Goal: Task Accomplishment & Management: Manage account settings

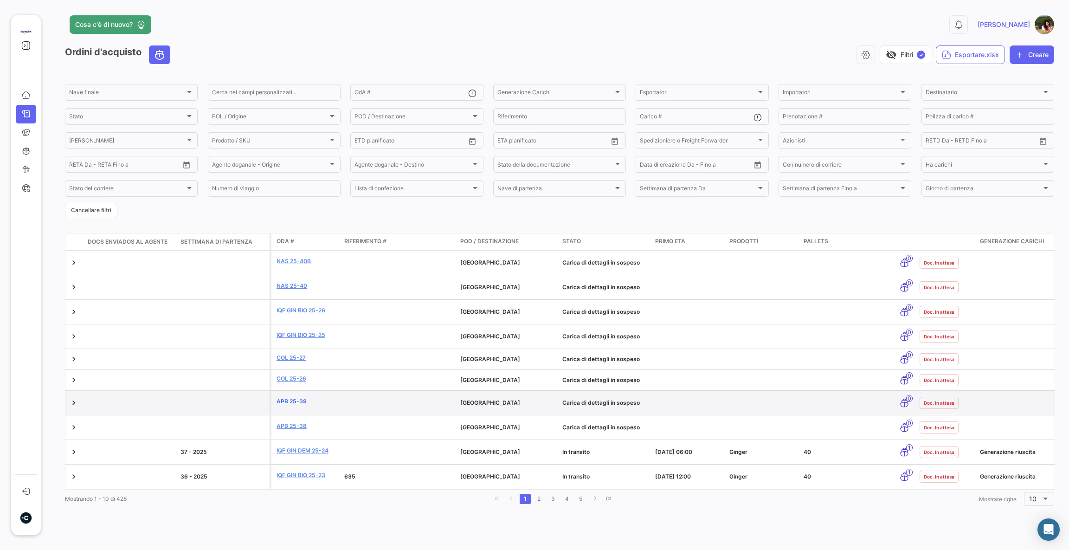
click at [296, 402] on link "APB 25-39" at bounding box center [307, 401] width 60 height 8
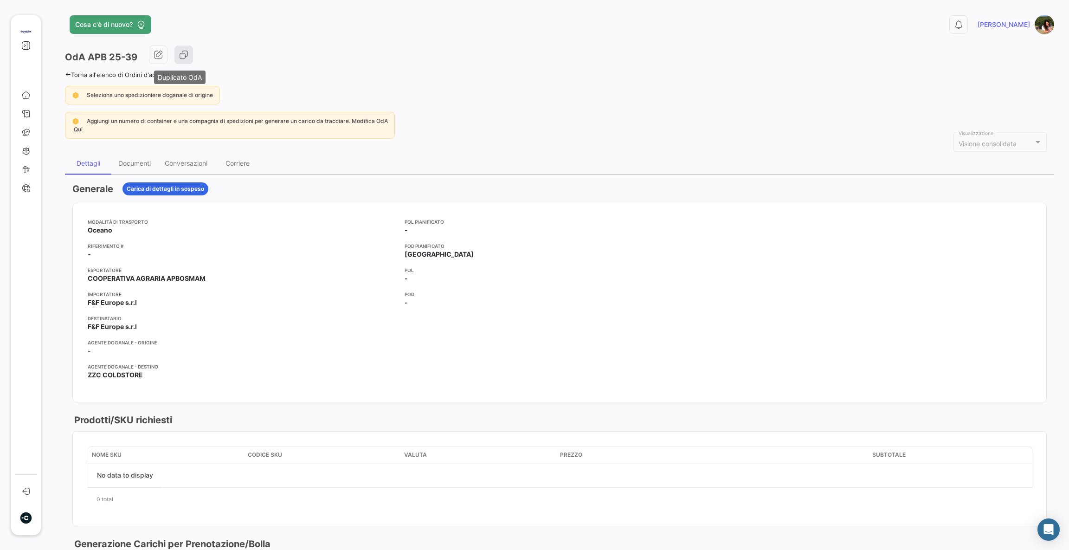
click at [181, 55] on icon "button" at bounding box center [183, 54] width 9 height 9
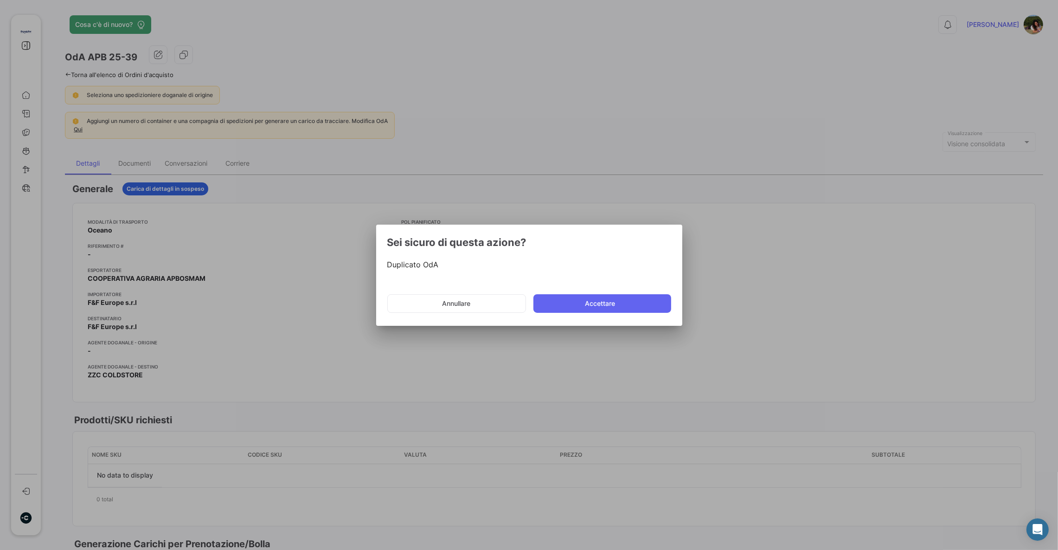
click at [598, 301] on button "Accettare" at bounding box center [603, 303] width 138 height 19
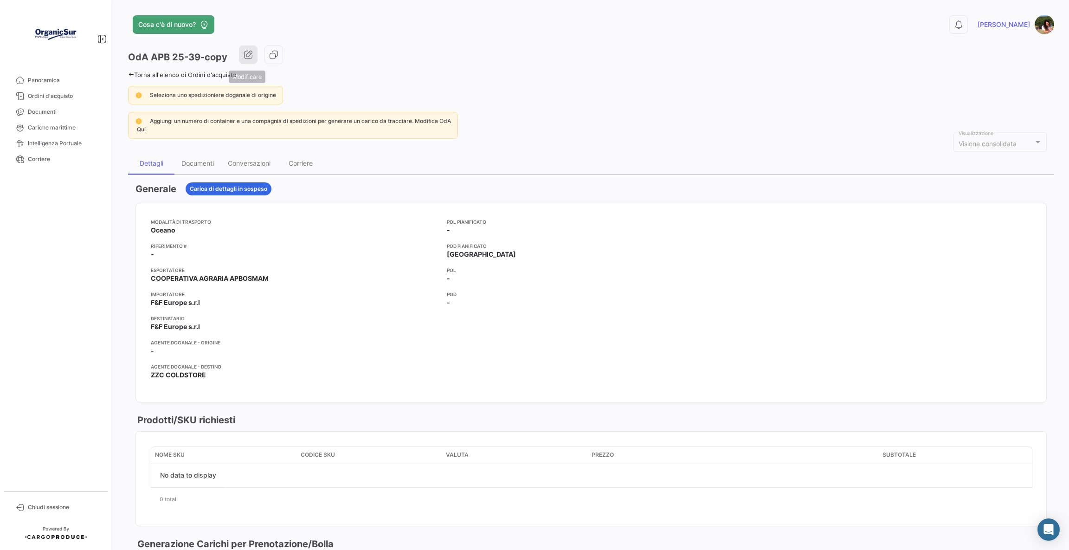
click at [255, 50] on button "button" at bounding box center [248, 54] width 19 height 19
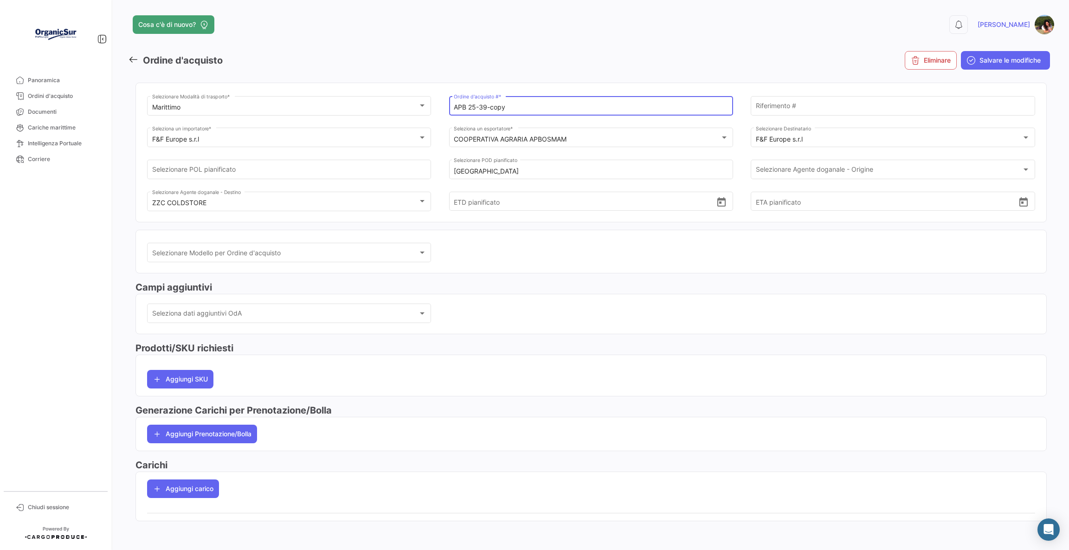
drag, startPoint x: 479, startPoint y: 108, endPoint x: 617, endPoint y: 97, distance: 137.7
click at [617, 97] on div "APB 25-39-copy Ordine d'acquisto # *" at bounding box center [591, 104] width 274 height 21
type input "APB 25-40"
click at [992, 51] on button "Salvare le modifiche" at bounding box center [1005, 60] width 89 height 19
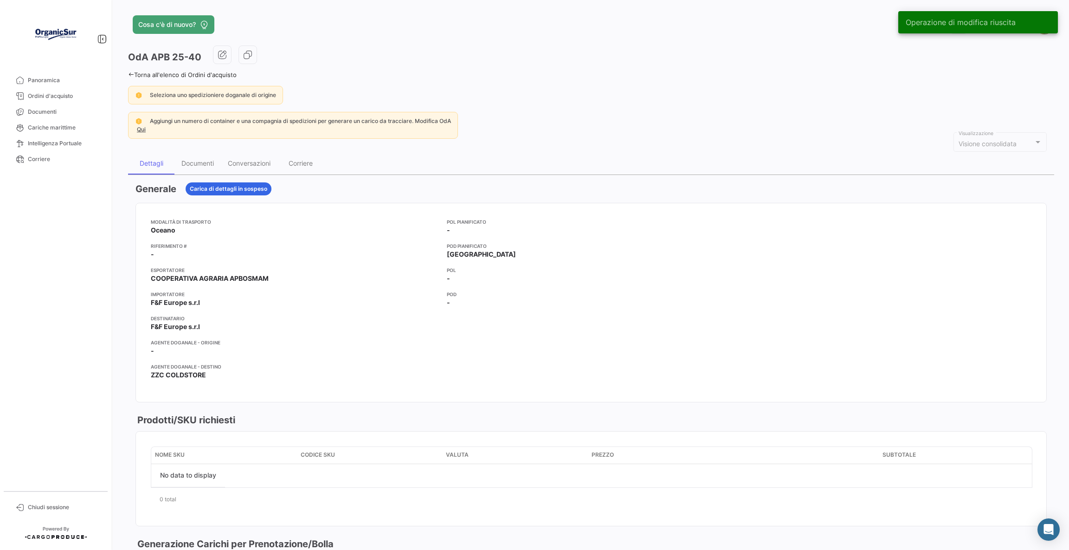
click at [176, 73] on link "Torna all'elenco di Ordini d'acquisto" at bounding box center [182, 74] width 109 height 7
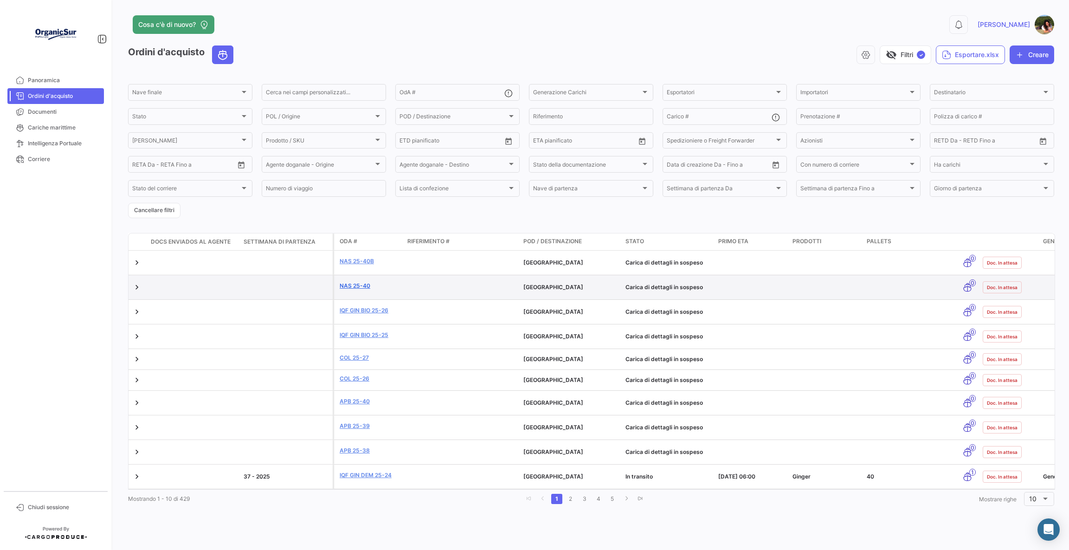
click at [356, 287] on link "NAS 25-40" at bounding box center [370, 286] width 60 height 8
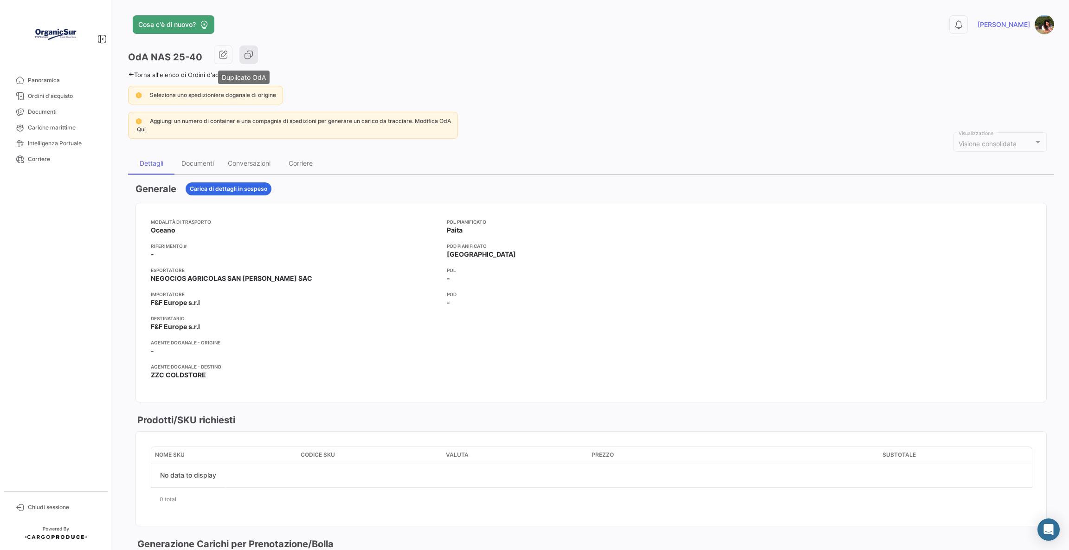
click at [251, 62] on button "button" at bounding box center [248, 54] width 19 height 19
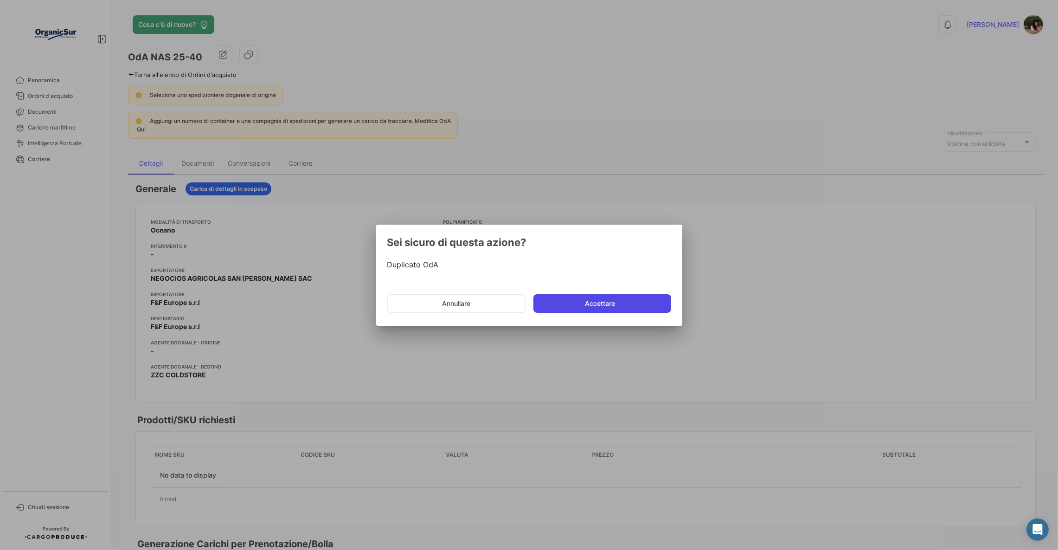
click at [603, 297] on button "Accettare" at bounding box center [603, 303] width 138 height 19
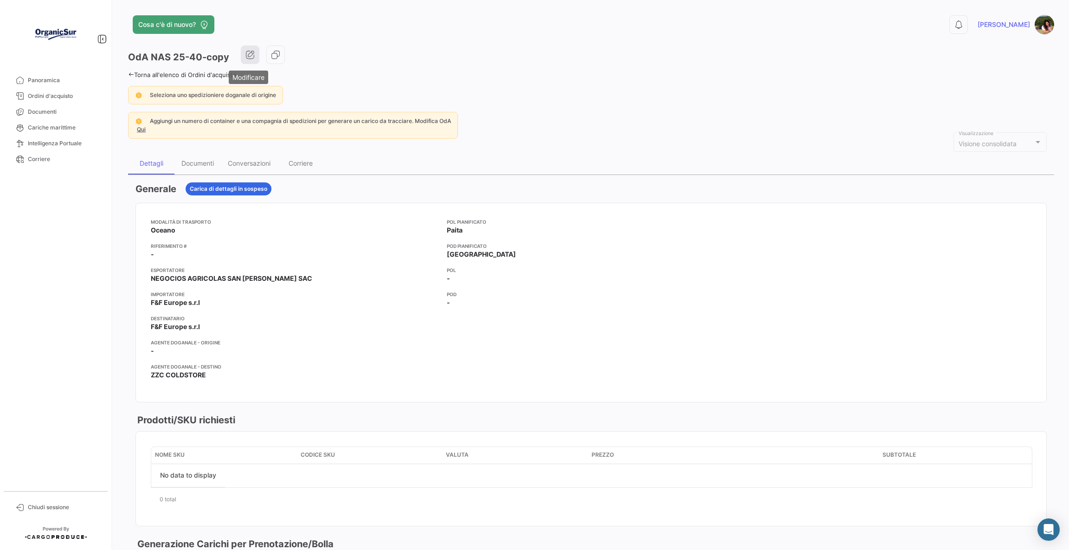
click at [252, 59] on button "button" at bounding box center [250, 54] width 19 height 19
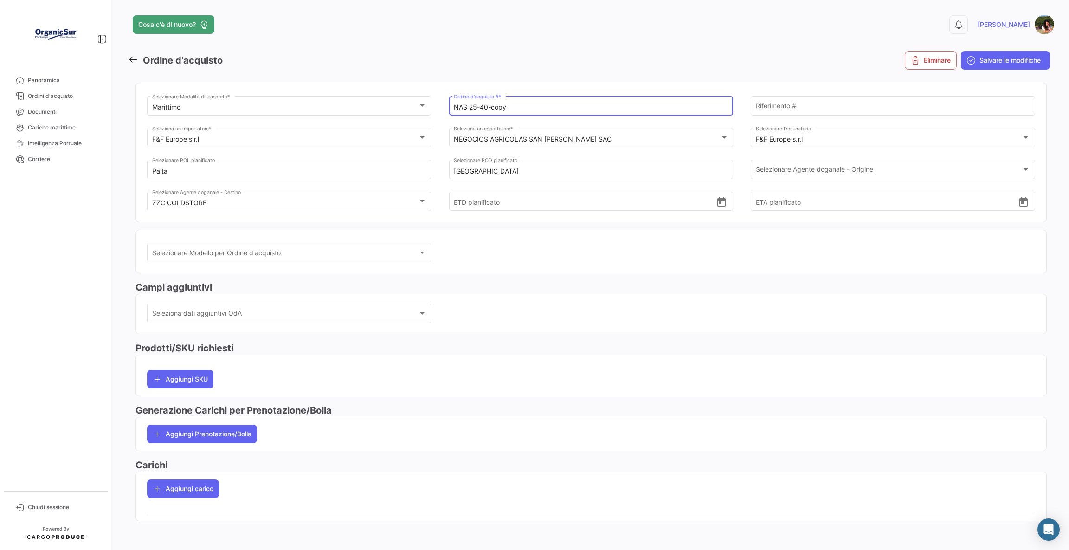
drag, startPoint x: 485, startPoint y: 108, endPoint x: 653, endPoint y: 91, distance: 169.2
click at [653, 91] on mat-card "Marittimo Selezionare Modalità di trasporto * NAS 25-40-copy Ordine d'acquisto …" at bounding box center [590, 153] width 911 height 140
type input "NAS 25-41"
click at [984, 56] on span "Salvare le modifiche" at bounding box center [1009, 60] width 61 height 9
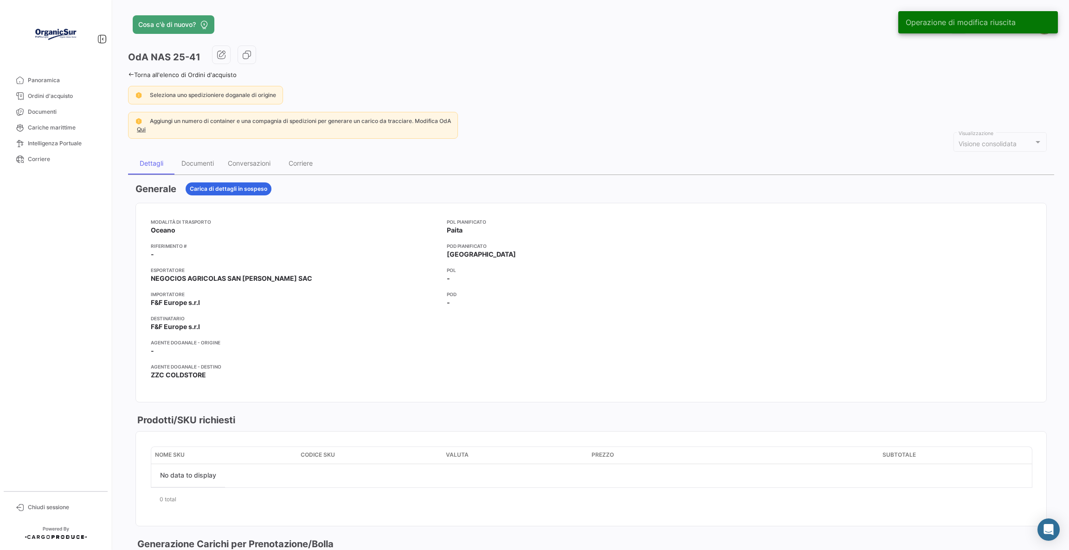
click at [182, 74] on link "Torna all'elenco di Ordini d'acquisto" at bounding box center [182, 74] width 109 height 7
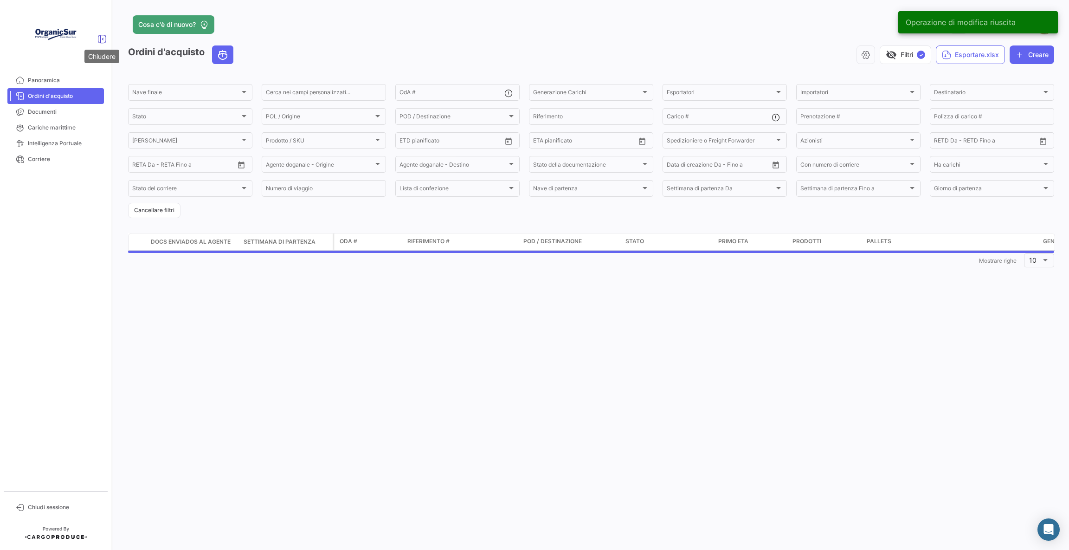
click at [98, 39] on icon at bounding box center [101, 38] width 9 height 9
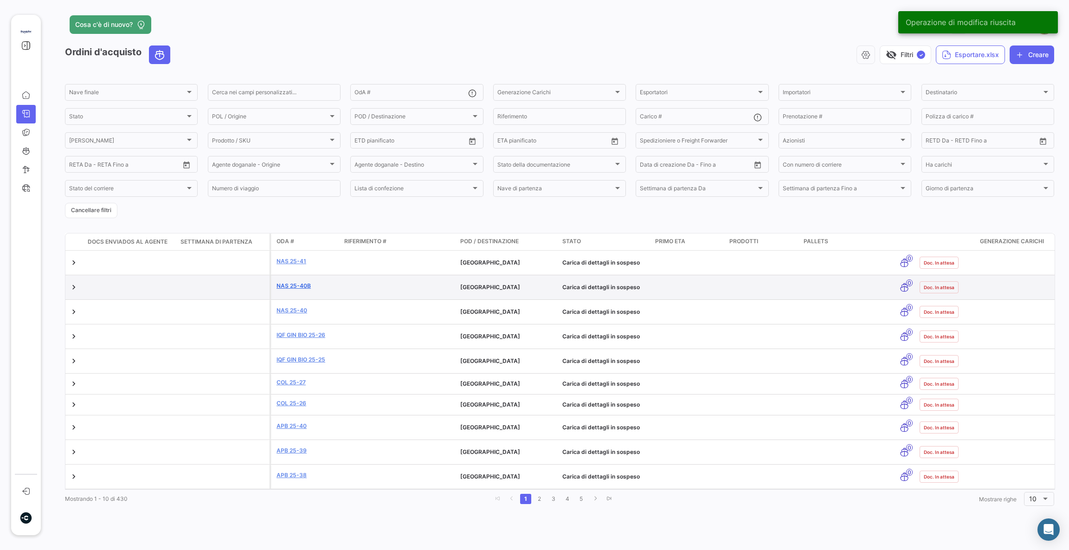
click at [305, 284] on link "NAS 25-40b" at bounding box center [307, 286] width 60 height 8
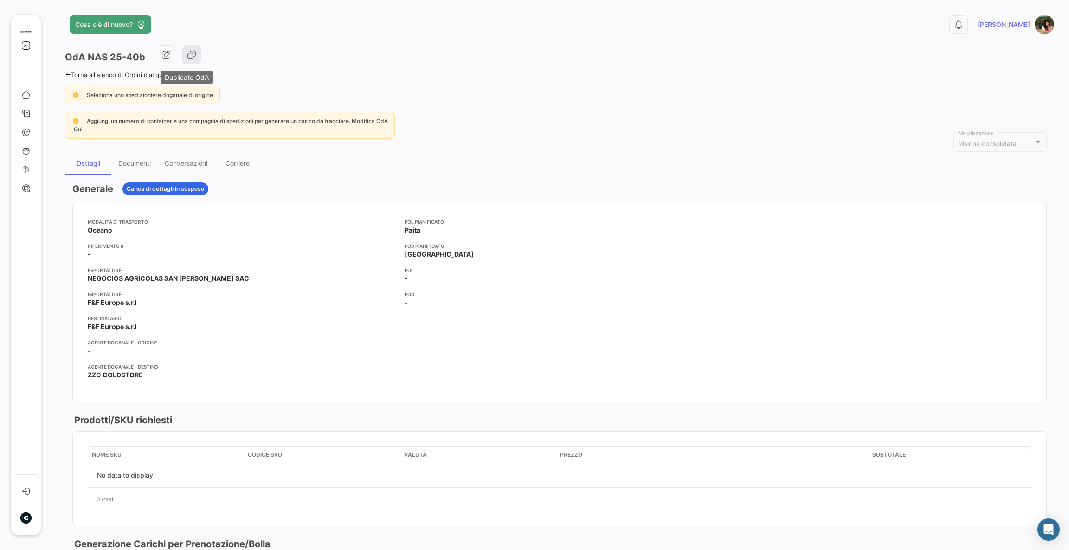
click at [199, 59] on button "button" at bounding box center [191, 54] width 19 height 19
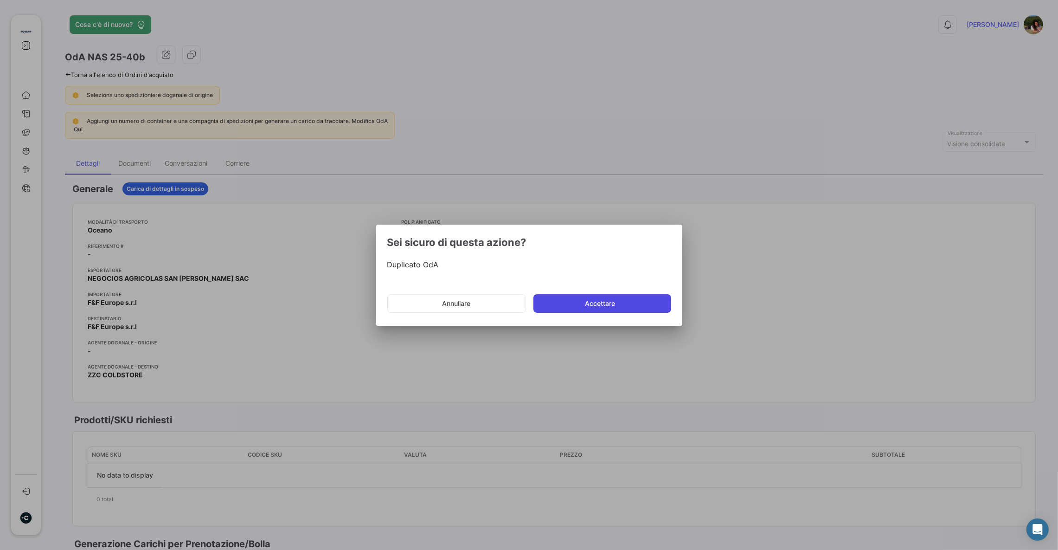
click at [572, 305] on button "Accettare" at bounding box center [603, 303] width 138 height 19
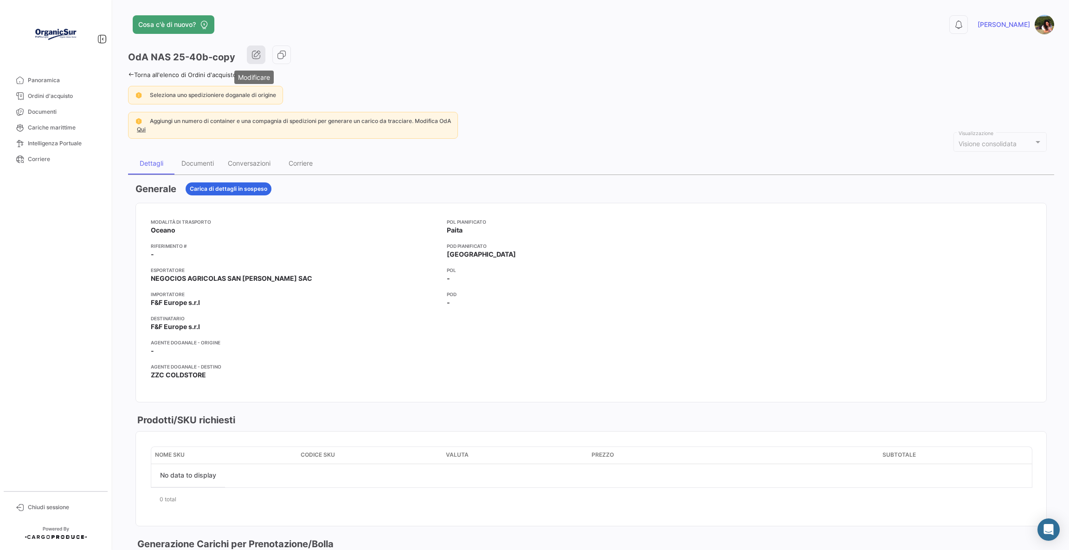
click at [251, 55] on icon "button" at bounding box center [255, 54] width 9 height 9
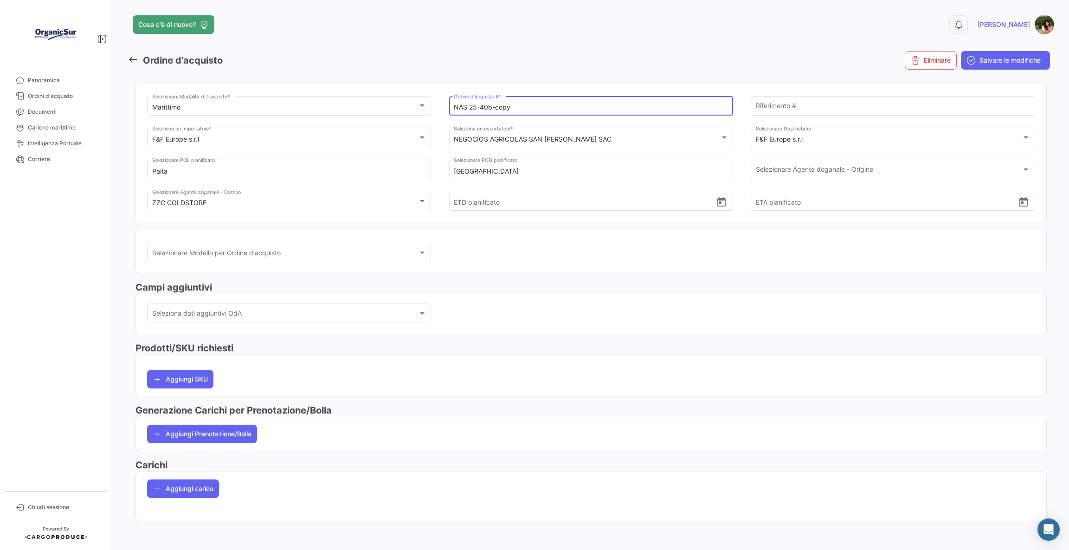
drag, startPoint x: 491, startPoint y: 108, endPoint x: 619, endPoint y: 100, distance: 128.8
click at [619, 100] on div "NAS 25-40b-copy Ordine d'acquisto # *" at bounding box center [591, 104] width 274 height 21
type input "NAS 25-41b"
click at [990, 52] on button "Salvare le modifiche" at bounding box center [1005, 60] width 89 height 19
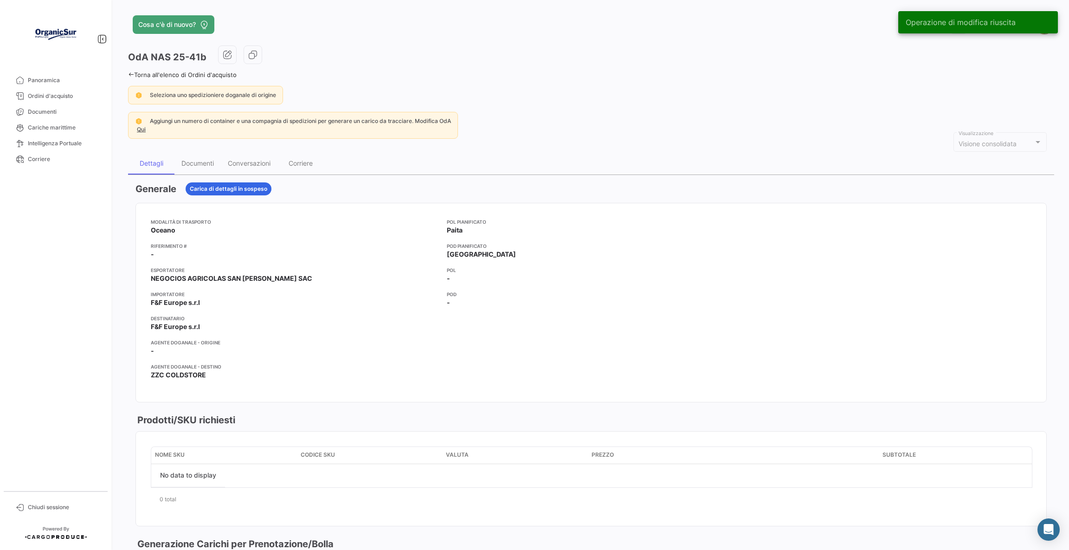
click at [156, 76] on link "Torna all'elenco di Ordini d'acquisto" at bounding box center [182, 74] width 109 height 7
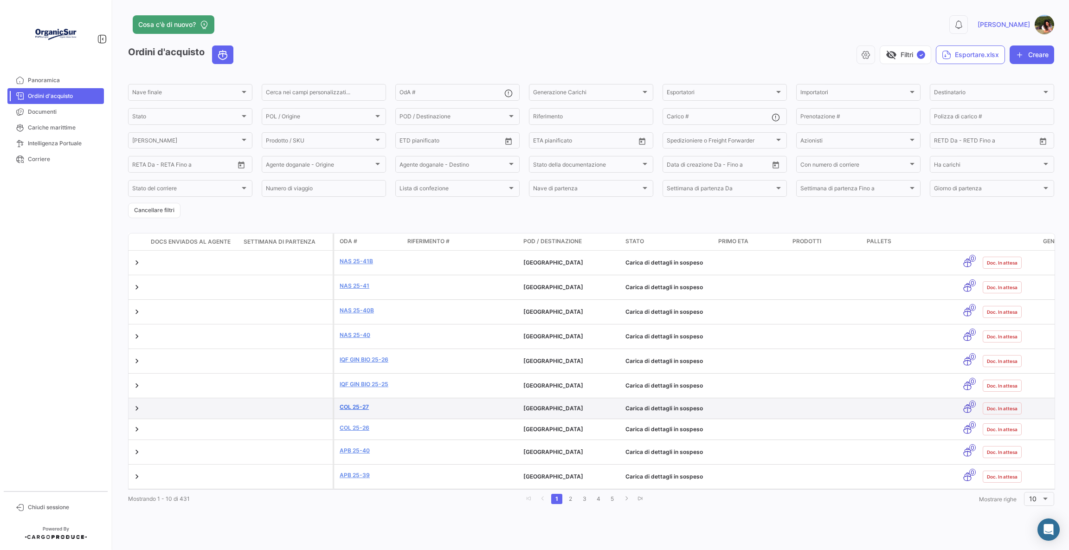
click at [365, 410] on link "COL 25-27" at bounding box center [370, 407] width 60 height 8
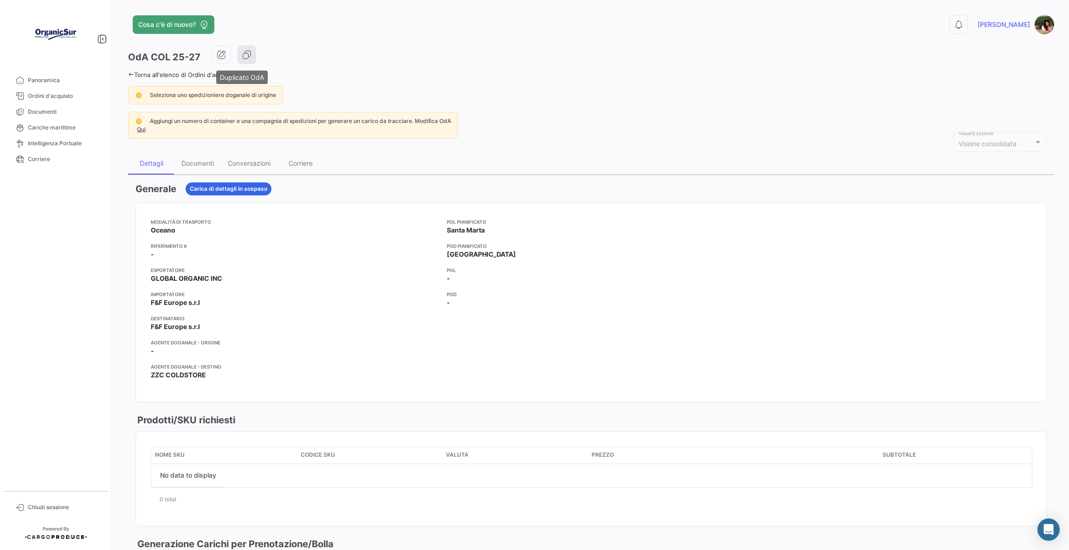
click at [244, 62] on button "button" at bounding box center [247, 54] width 19 height 19
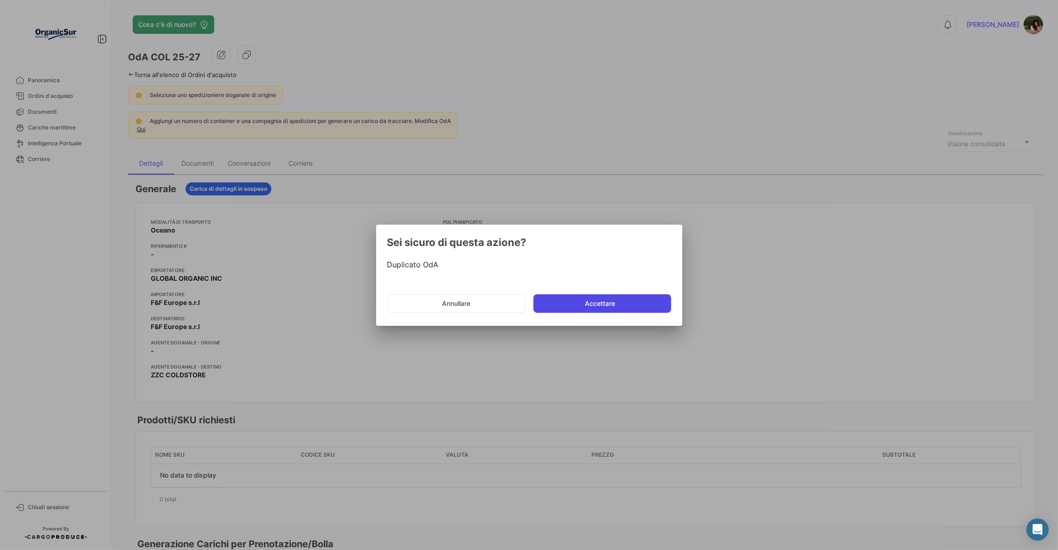
click at [626, 309] on button "Accettare" at bounding box center [603, 303] width 138 height 19
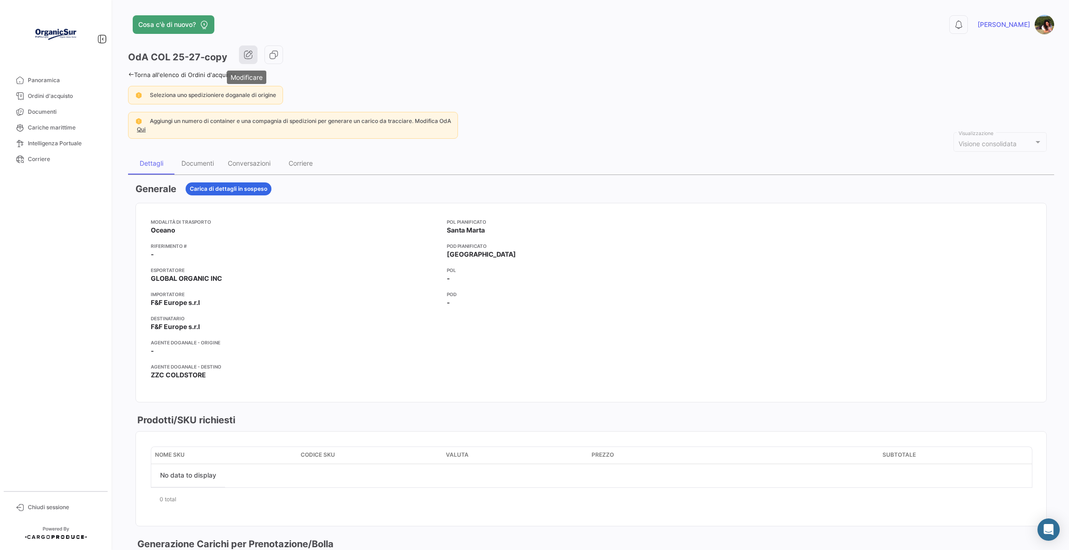
click at [244, 54] on icon "button" at bounding box center [248, 54] width 9 height 9
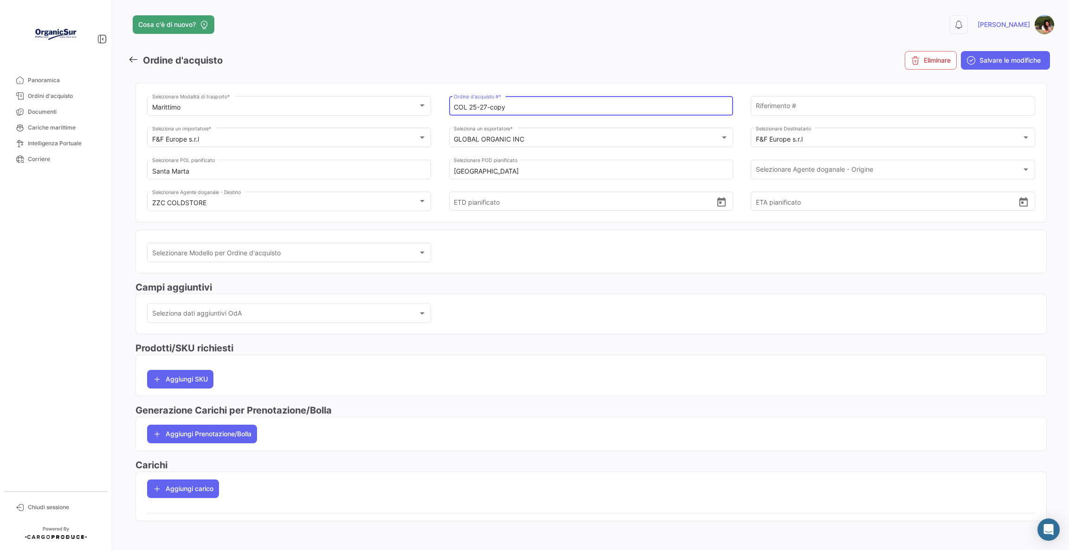
drag, startPoint x: 478, startPoint y: 108, endPoint x: 673, endPoint y: 101, distance: 195.0
click at [672, 103] on div "COL 25-27-copy Ordine d'acquisto # *" at bounding box center [591, 104] width 274 height 21
type input "COL 25-28"
click at [1011, 62] on span "Salvare le modifiche" at bounding box center [1009, 60] width 61 height 9
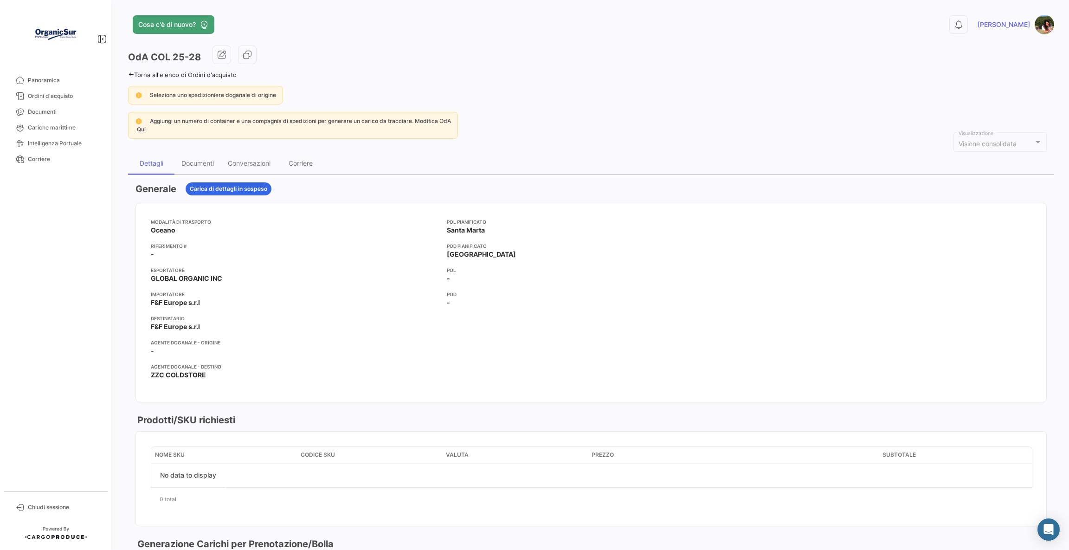
click at [182, 76] on link "Torna all'elenco di Ordini d'acquisto" at bounding box center [182, 74] width 109 height 7
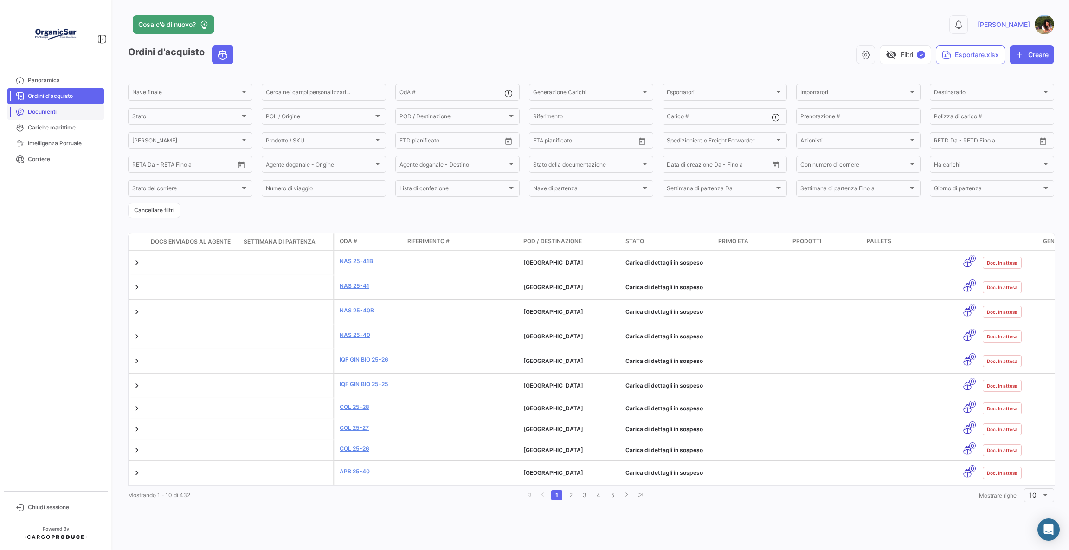
click at [41, 109] on span "Documenti" at bounding box center [64, 112] width 72 height 8
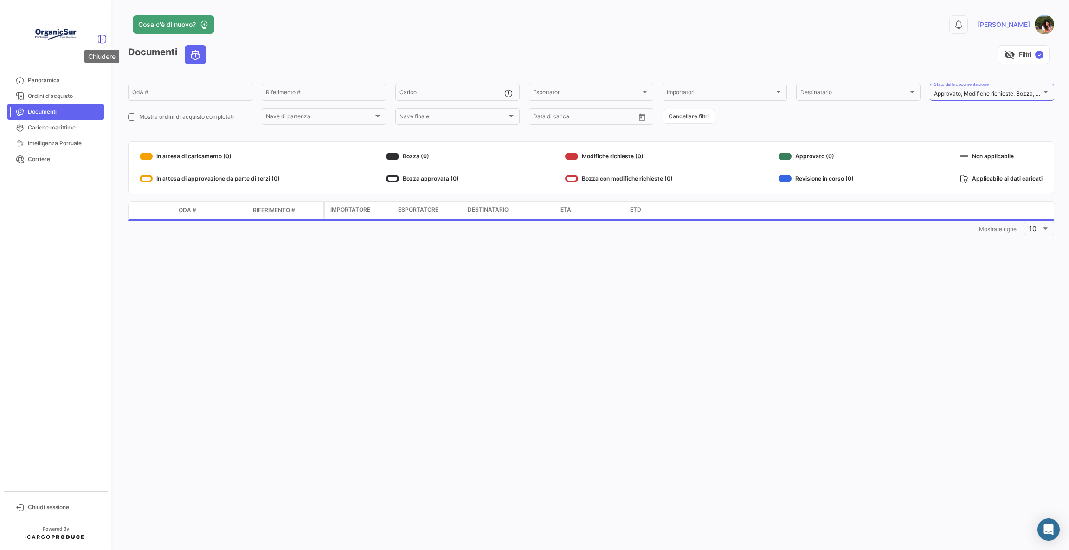
click at [101, 40] on icon at bounding box center [101, 38] width 9 height 9
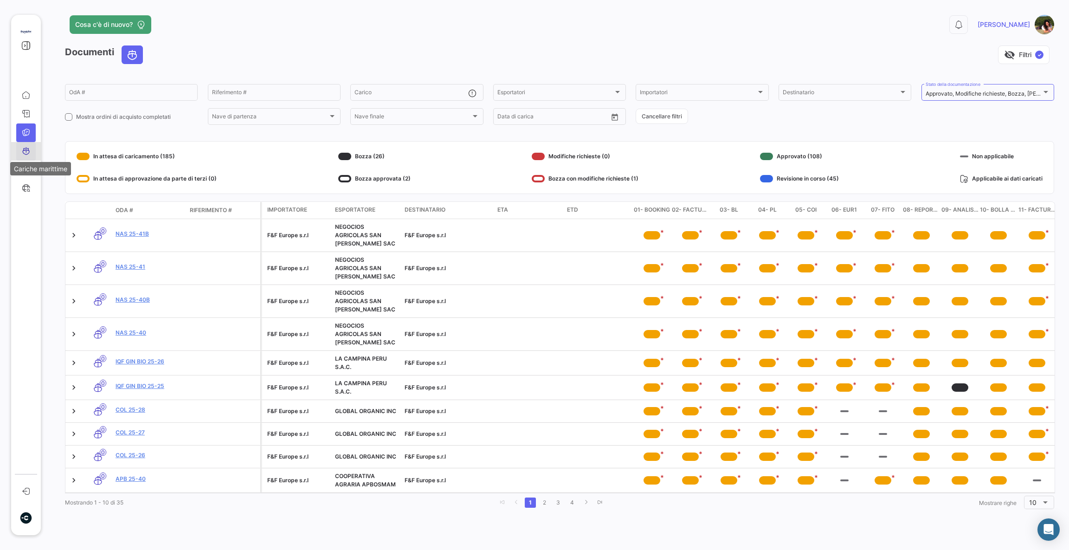
click at [25, 153] on icon at bounding box center [26, 151] width 8 height 8
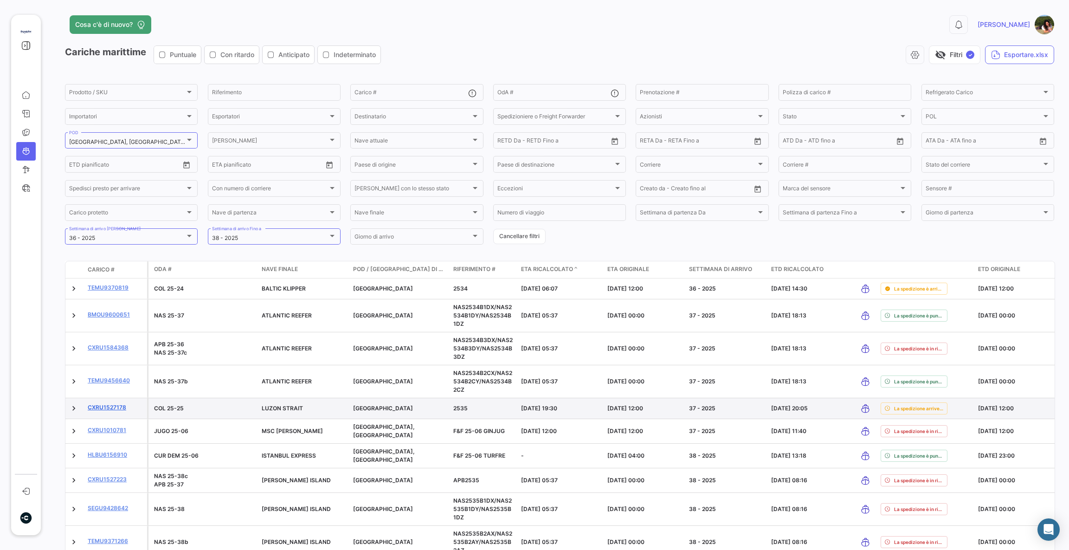
click at [107, 412] on link "CXRU1527178" at bounding box center [116, 407] width 56 height 8
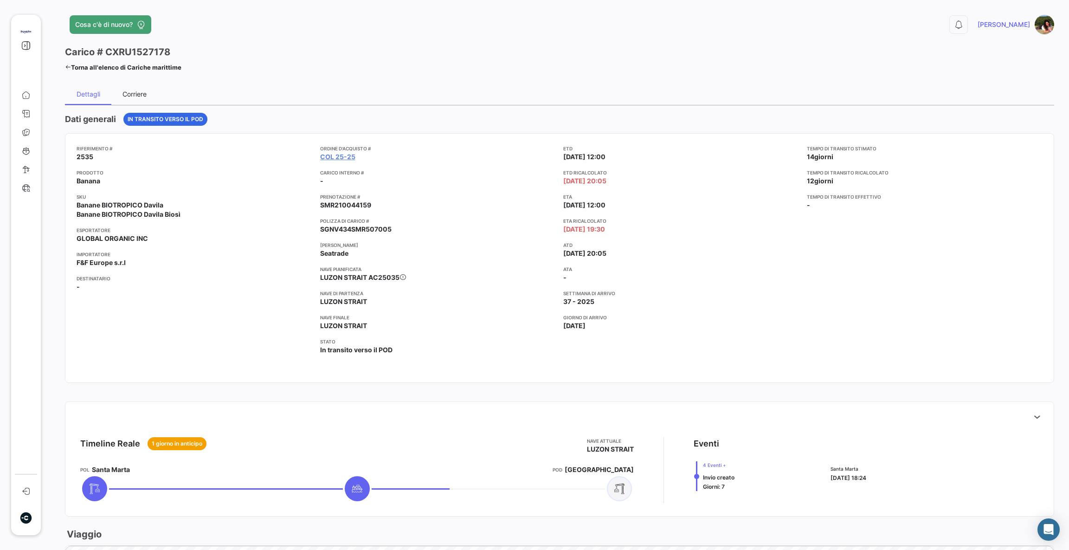
click at [140, 87] on div "Corriere" at bounding box center [134, 94] width 46 height 22
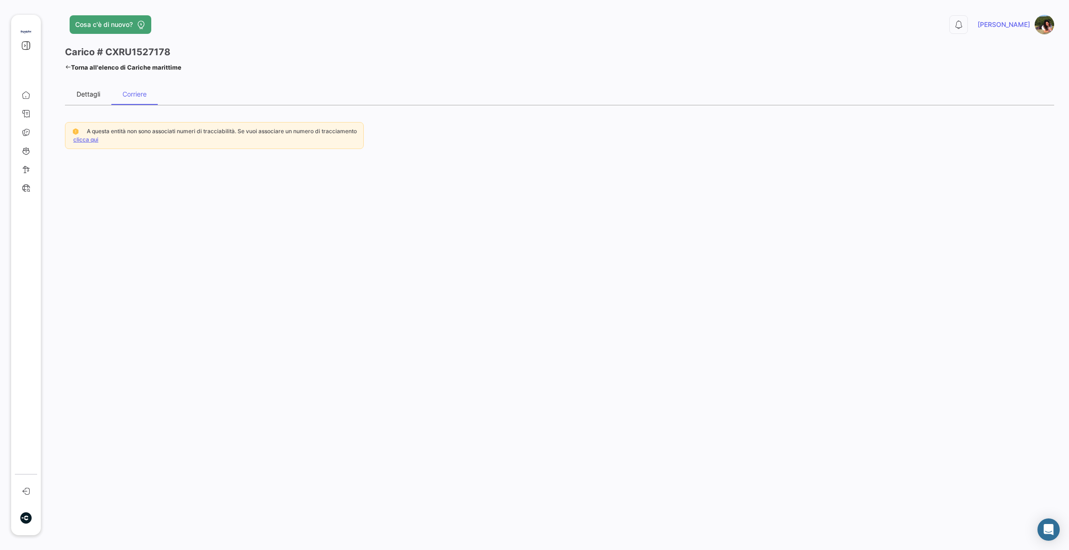
click at [88, 92] on div "Dettagli" at bounding box center [89, 94] width 24 height 8
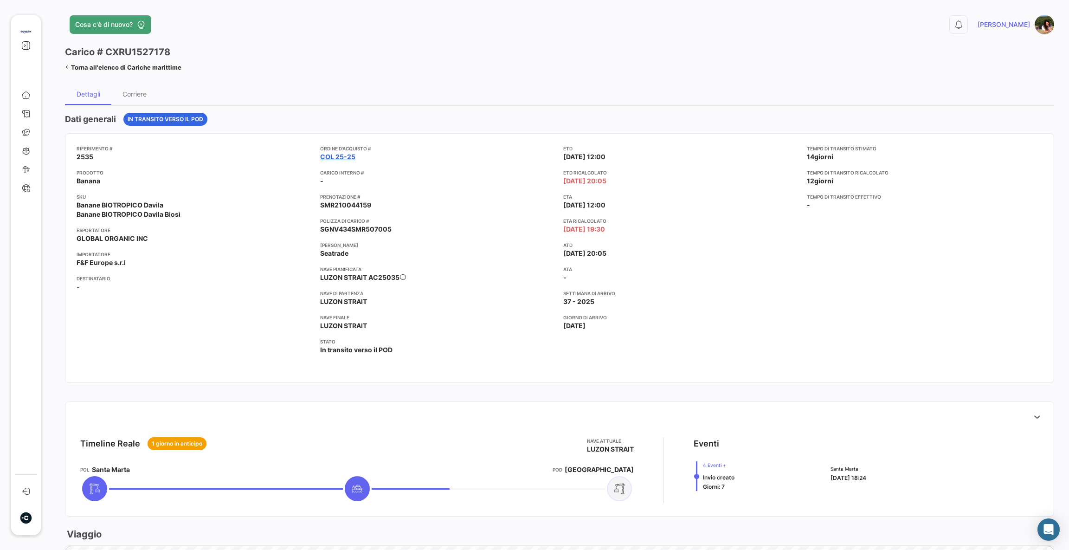
click at [334, 154] on link "COL 25-25" at bounding box center [337, 156] width 35 height 9
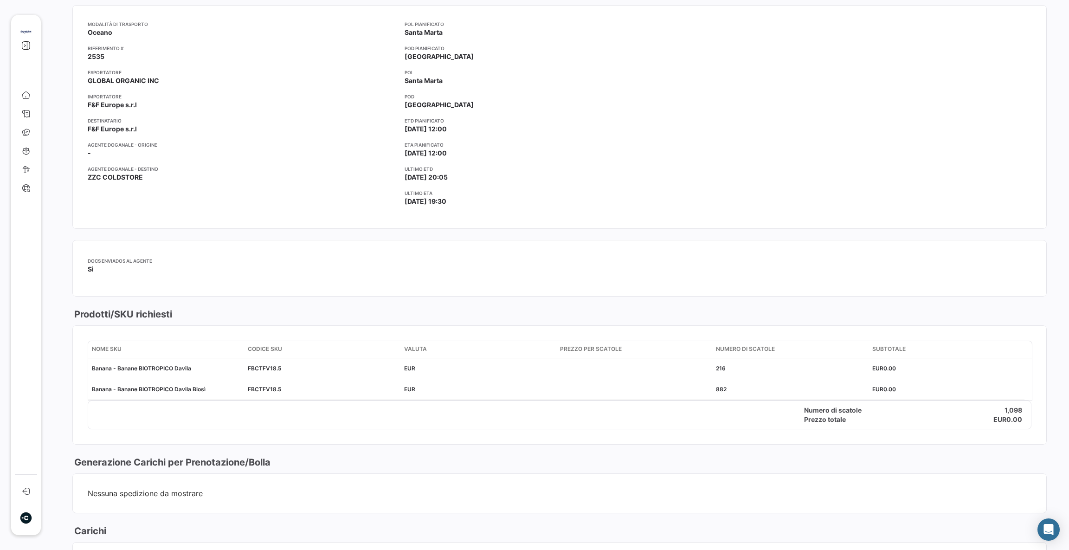
scroll to position [487, 0]
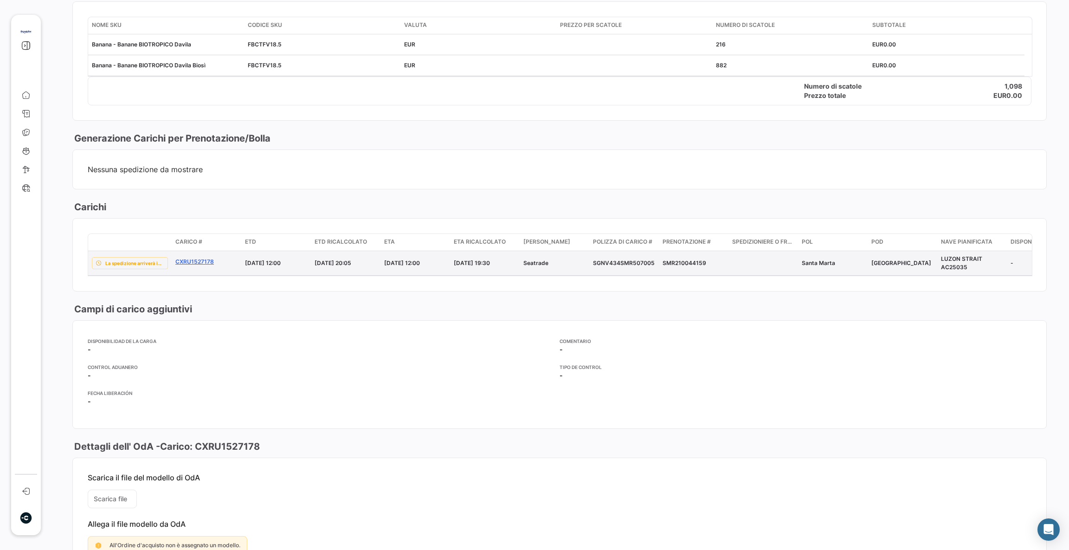
click at [202, 266] on link "CXRU1527178" at bounding box center [206, 261] width 62 height 8
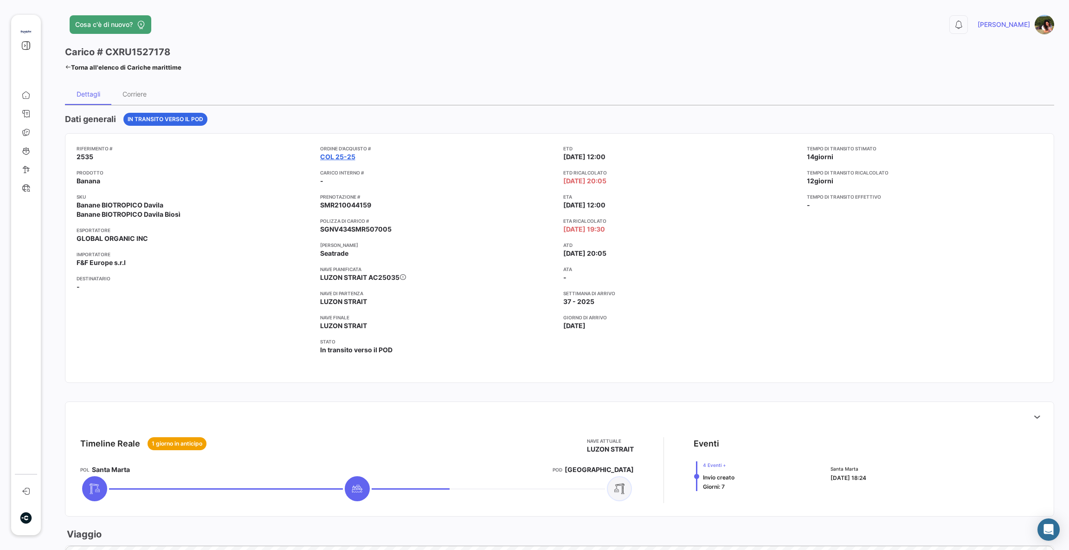
click at [334, 156] on link "COL 25-25" at bounding box center [337, 156] width 35 height 9
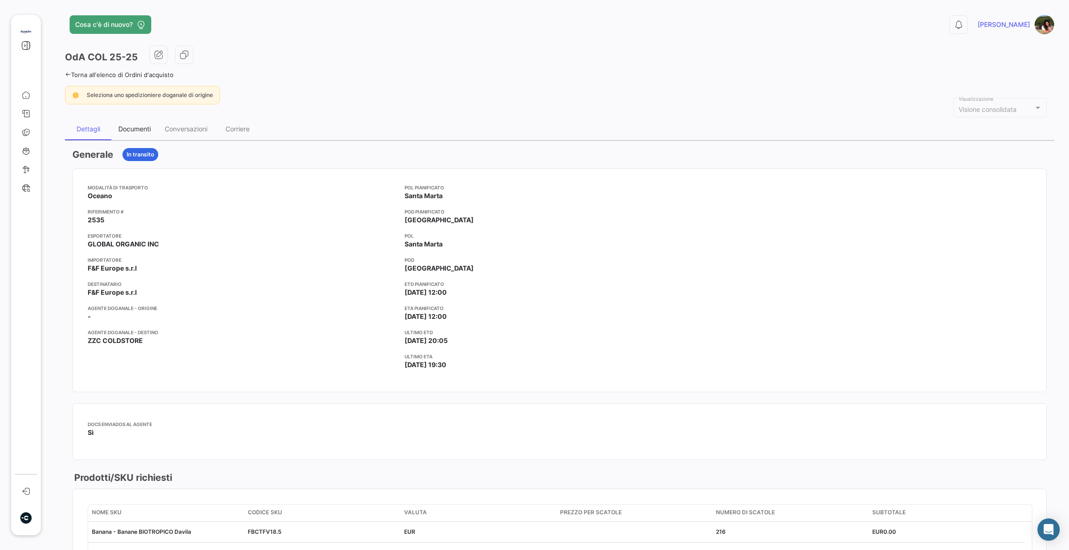
click at [147, 127] on div "Documenti" at bounding box center [134, 129] width 32 height 8
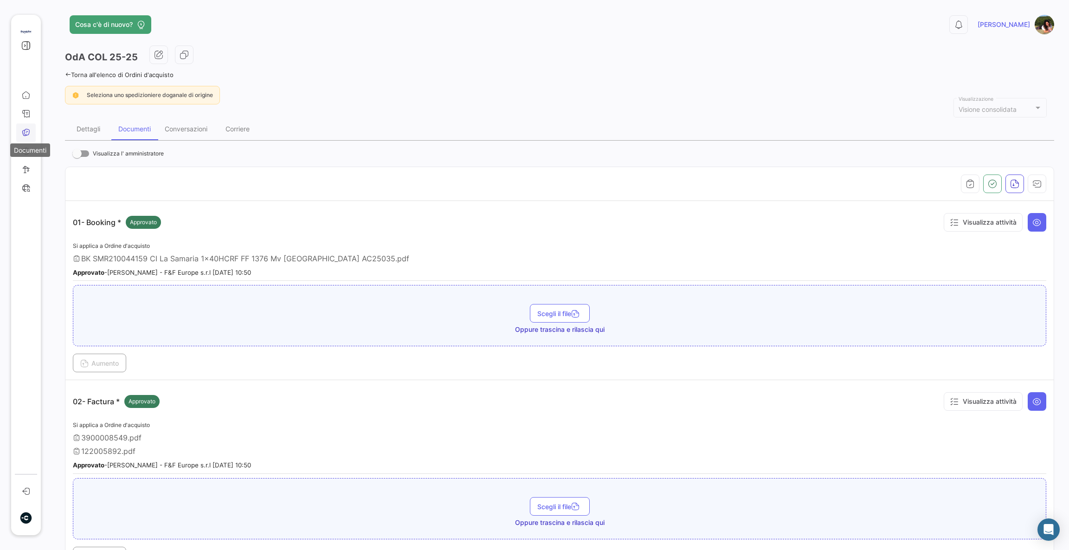
click at [29, 131] on icon at bounding box center [26, 132] width 8 height 8
